Goal: Information Seeking & Learning: Learn about a topic

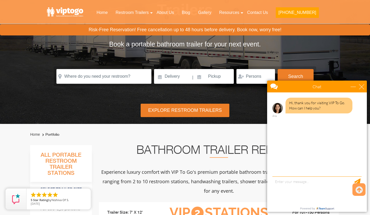
click at [172, 104] on div "Explore Restroom Trailers" at bounding box center [185, 110] width 89 height 13
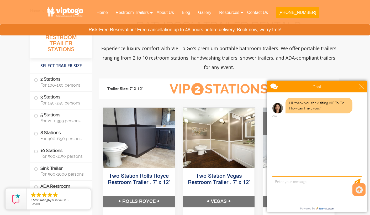
scroll to position [192, 0]
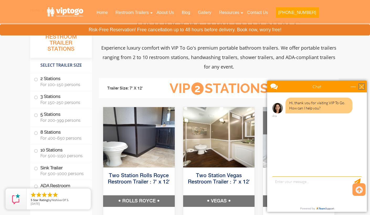
click at [362, 87] on div "close" at bounding box center [361, 86] width 5 height 5
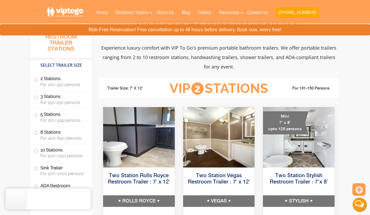
scroll to position [0, 0]
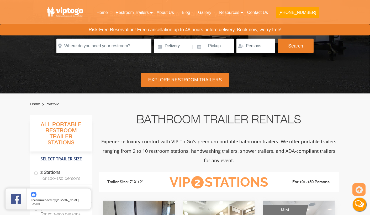
click at [171, 73] on div "Explore Restroom Trailers" at bounding box center [185, 79] width 89 height 13
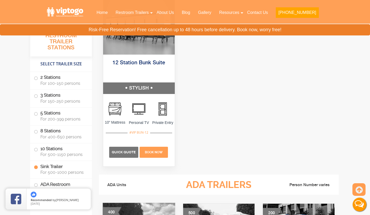
scroll to position [1701, 0]
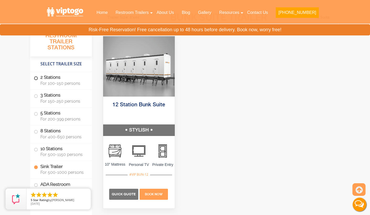
click at [38, 80] on label "2 Stations For 100-150 persons" at bounding box center [61, 80] width 54 height 16
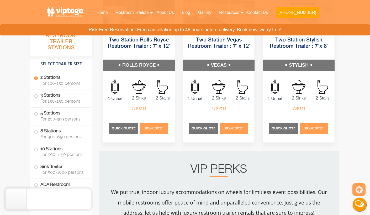
scroll to position [249, 0]
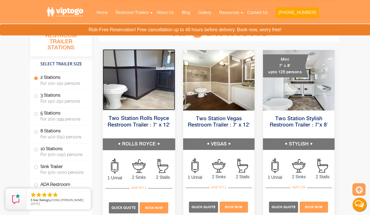
click at [151, 83] on img at bounding box center [139, 79] width 72 height 61
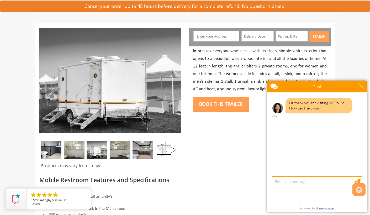
scroll to position [48, 0]
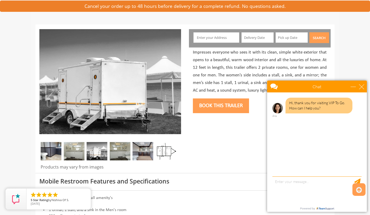
click at [74, 154] on img at bounding box center [74, 151] width 21 height 18
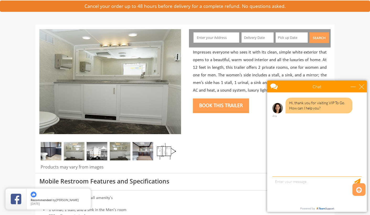
click at [95, 152] on img at bounding box center [97, 151] width 21 height 18
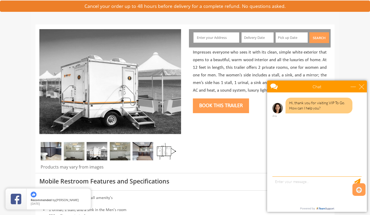
click at [123, 152] on img at bounding box center [120, 151] width 21 height 18
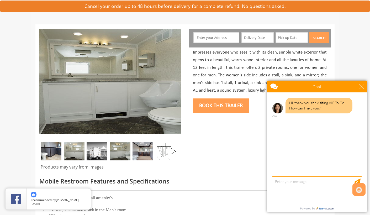
click at [149, 156] on img at bounding box center [143, 151] width 21 height 18
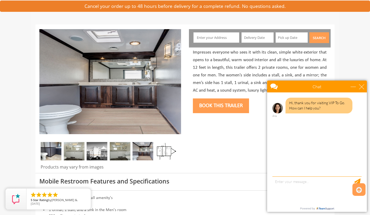
click at [165, 154] on img at bounding box center [165, 151] width 21 height 18
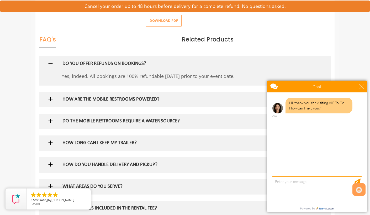
scroll to position [289, 0]
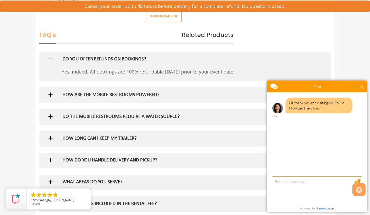
click at [142, 117] on h5 "DO THE MOBILE RESTROOMS REQUIRE A WATER SOURCE?" at bounding box center [176, 117] width 228 height 6
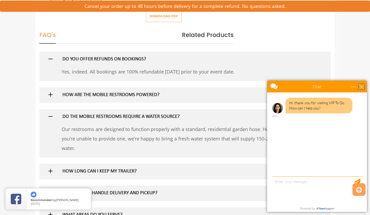
click at [362, 88] on div "close" at bounding box center [361, 86] width 5 height 5
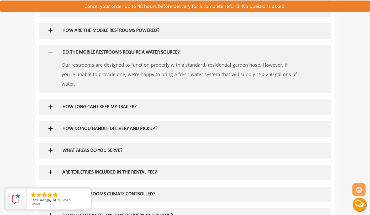
scroll to position [355, 0]
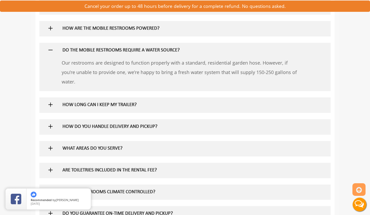
click at [123, 103] on h5 "HOW LONG CAN I KEEP MY TRAILER?" at bounding box center [176, 105] width 228 height 6
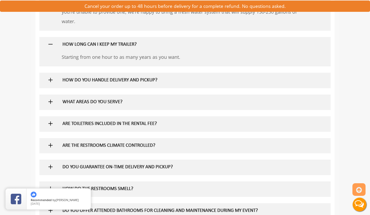
scroll to position [416, 0]
click at [122, 83] on div "HOW DO YOU HANDLE DELIVERY AND PICKUP?" at bounding box center [177, 80] width 236 height 15
click at [119, 78] on h5 "HOW DO YOU HANDLE DELIVERY AND PICKUP?" at bounding box center [176, 81] width 228 height 6
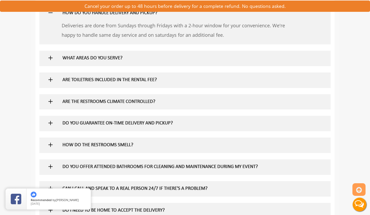
scroll to position [483, 0]
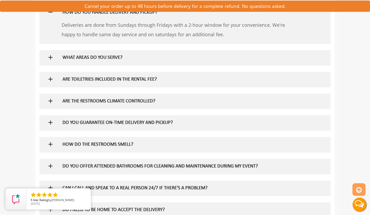
click at [102, 99] on h5 "ARE THE RESTROOMS CLIMATE CONTROLLED?" at bounding box center [176, 102] width 228 height 6
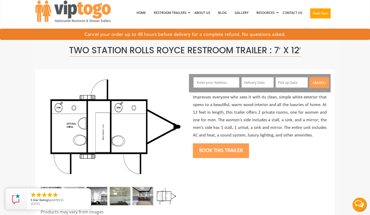
scroll to position [0, 0]
